Goal: Information Seeking & Learning: Learn about a topic

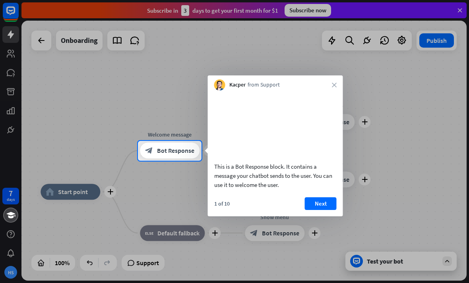
click at [333, 84] on icon "close" at bounding box center [334, 85] width 5 height 5
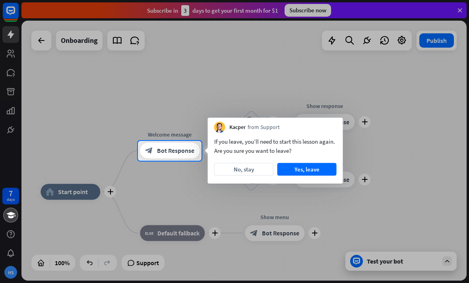
click at [259, 169] on button "No, stay" at bounding box center [243, 169] width 59 height 13
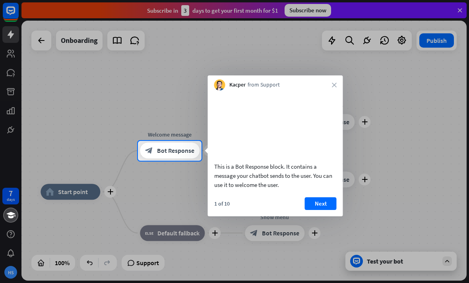
click at [329, 90] on div "Kacper from Support close" at bounding box center [275, 83] width 135 height 15
click at [332, 86] on div "Kacper from Support close" at bounding box center [275, 83] width 135 height 15
click at [338, 79] on div "Kacper from Support close" at bounding box center [275, 83] width 135 height 15
click at [334, 84] on icon "close" at bounding box center [334, 85] width 5 height 5
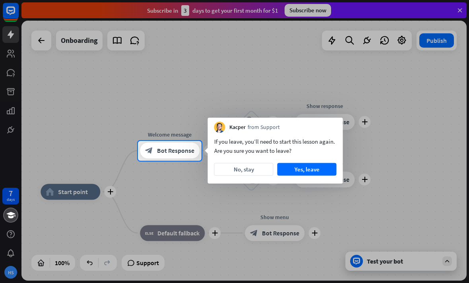
click at [263, 164] on button "No, stay" at bounding box center [243, 169] width 59 height 13
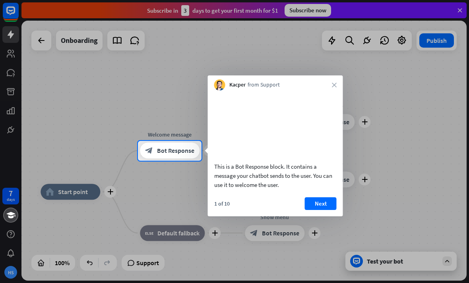
click at [324, 207] on button "Next" at bounding box center [321, 204] width 32 height 13
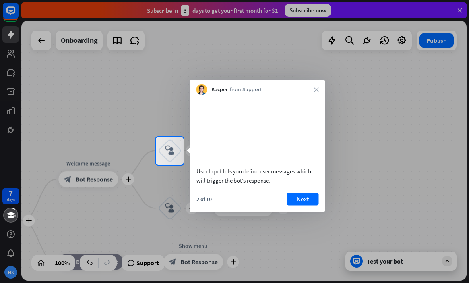
click at [310, 206] on button "Next" at bounding box center [303, 199] width 32 height 13
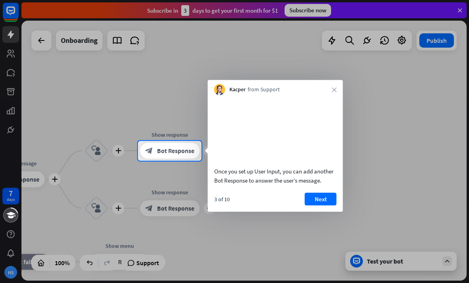
click at [323, 206] on button "Next" at bounding box center [321, 199] width 32 height 13
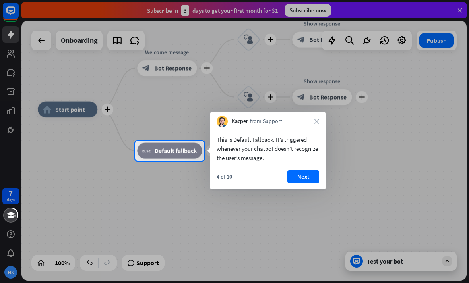
click at [320, 171] on div "4 of 10 Next" at bounding box center [267, 180] width 115 height 19
click at [314, 176] on button "Next" at bounding box center [303, 177] width 32 height 13
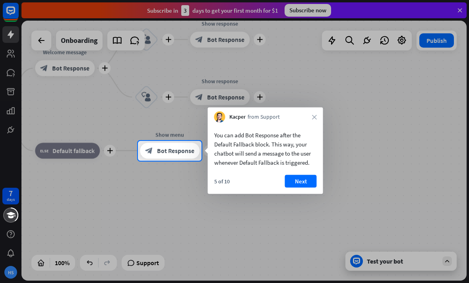
click at [298, 183] on button "Next" at bounding box center [301, 181] width 32 height 13
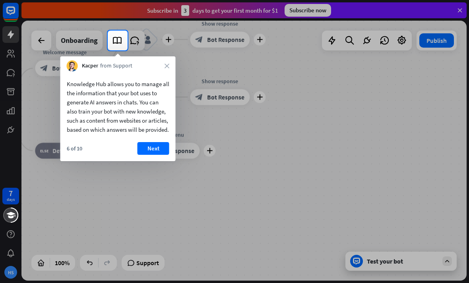
click at [153, 155] on button "Next" at bounding box center [154, 148] width 32 height 13
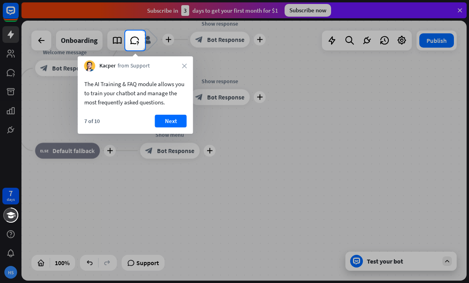
click at [172, 126] on button "Next" at bounding box center [171, 121] width 32 height 13
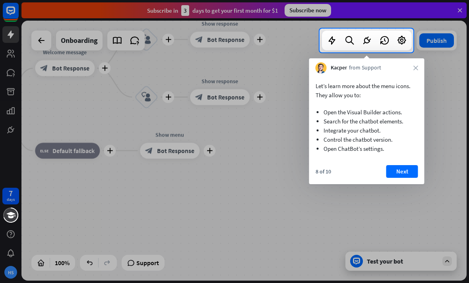
click at [398, 174] on button "Next" at bounding box center [402, 171] width 32 height 13
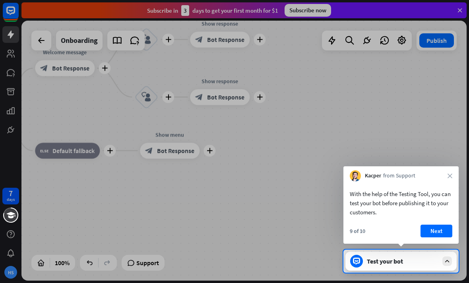
click at [432, 231] on button "Next" at bounding box center [437, 231] width 32 height 13
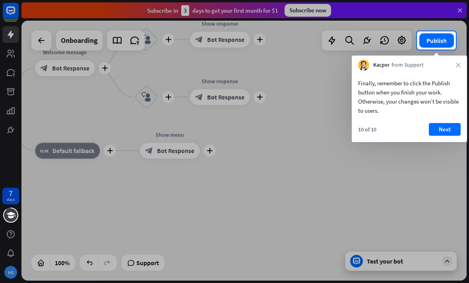
click at [446, 126] on button "Next" at bounding box center [445, 129] width 32 height 13
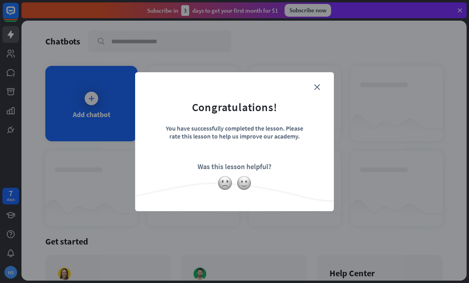
click at [324, 80] on div "close Congratulations! You have successfully completed the lesson. Please rate …" at bounding box center [234, 141] width 199 height 139
click at [319, 84] on icon "close" at bounding box center [317, 87] width 6 height 6
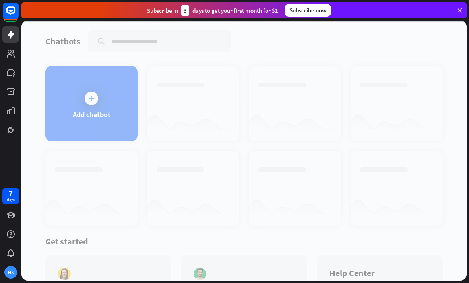
click at [323, 85] on div at bounding box center [243, 151] width 445 height 260
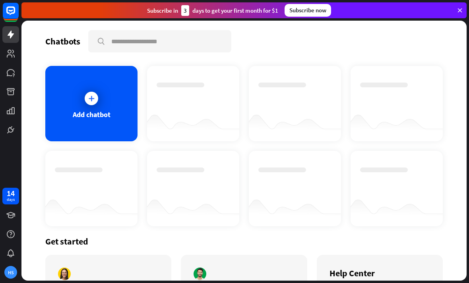
click at [76, 95] on div "Add chatbot" at bounding box center [91, 104] width 92 height 76
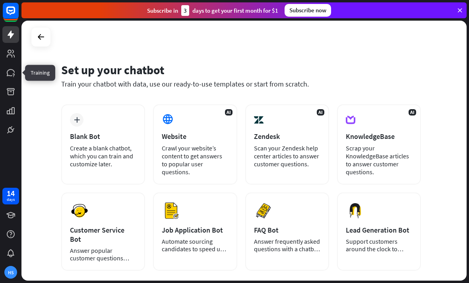
click at [0, 0] on icon at bounding box center [0, 0] width 0 height 0
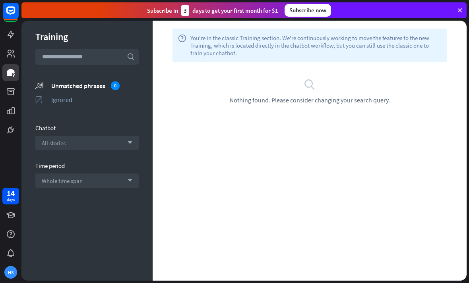
click at [53, 142] on span "All stories" at bounding box center [54, 144] width 24 height 8
